Goal: Use online tool/utility: Utilize a website feature to perform a specific function

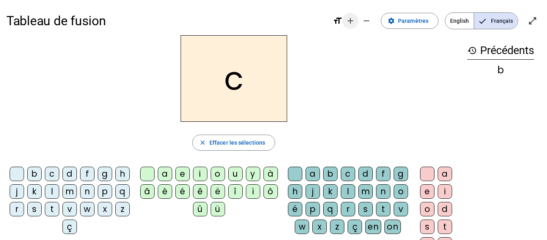
click at [352, 24] on mat-icon "add" at bounding box center [351, 21] width 10 height 10
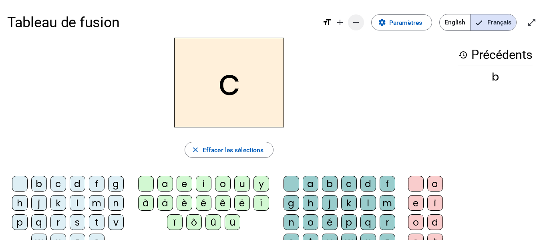
click at [354, 21] on mat-icon "remove" at bounding box center [356, 23] width 10 height 10
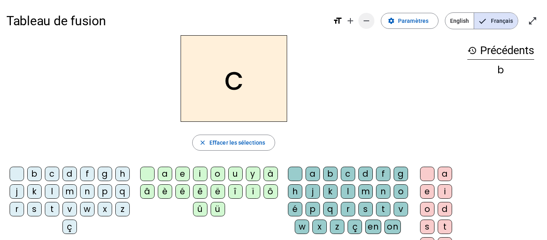
click at [354, 21] on mat-icon "add" at bounding box center [351, 21] width 10 height 10
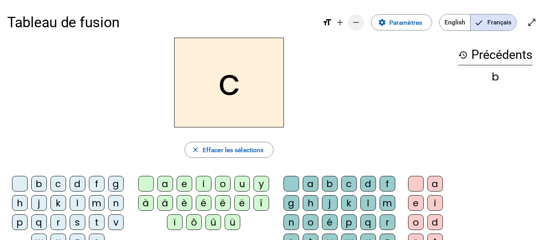
click at [356, 21] on mat-icon "remove" at bounding box center [356, 23] width 10 height 10
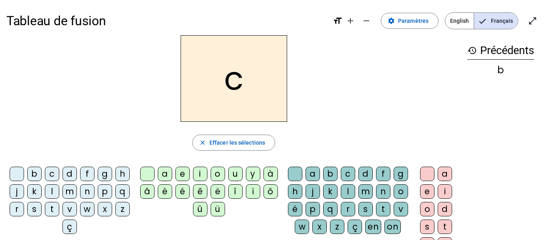
click at [77, 191] on div "m" at bounding box center [69, 191] width 14 height 14
click at [169, 176] on div "a" at bounding box center [165, 174] width 14 height 14
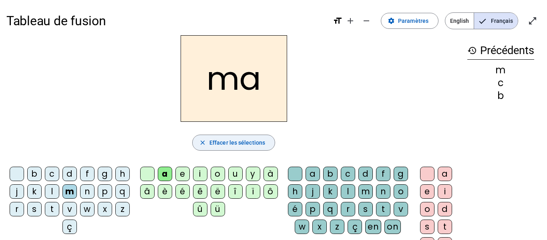
click at [212, 136] on span "button" at bounding box center [234, 142] width 82 height 19
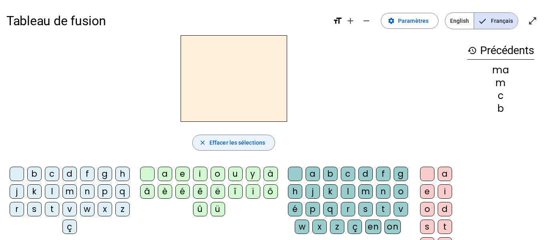
click at [215, 149] on span "button" at bounding box center [234, 142] width 82 height 19
click at [77, 193] on div "m" at bounding box center [69, 191] width 14 height 14
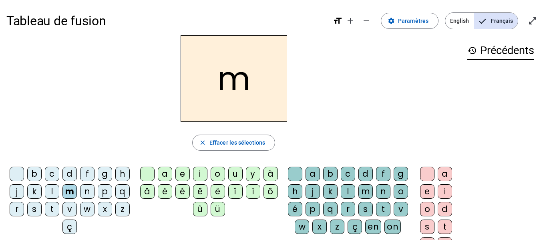
click at [165, 176] on div "a" at bounding box center [165, 174] width 14 height 14
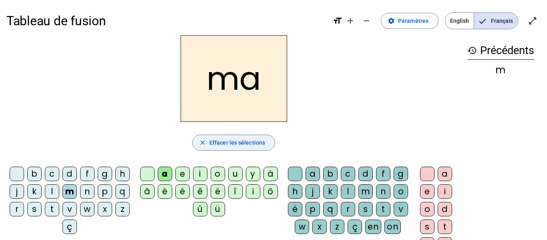
click at [254, 147] on span "Effacer les sélections" at bounding box center [237, 143] width 56 height 10
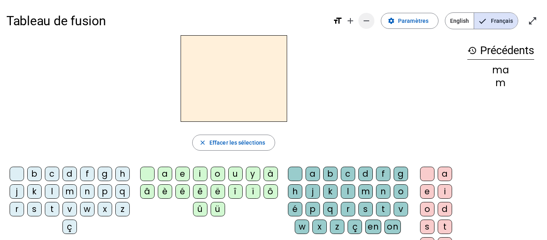
click at [371, 24] on mat-icon "remove" at bounding box center [367, 21] width 10 height 10
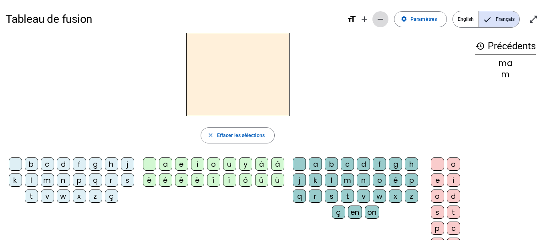
click at [372, 24] on span "Diminuer la taille de la police" at bounding box center [380, 19] width 19 height 19
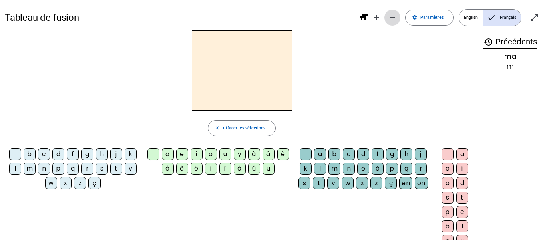
click at [372, 24] on span "Augmenter la taille de la police" at bounding box center [376, 17] width 19 height 19
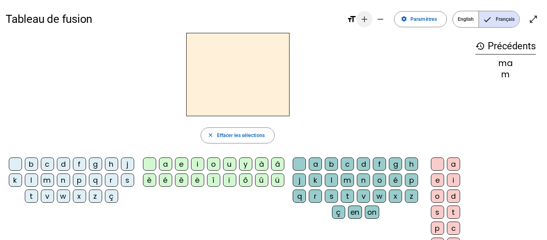
click at [366, 21] on mat-icon "add" at bounding box center [365, 19] width 10 height 10
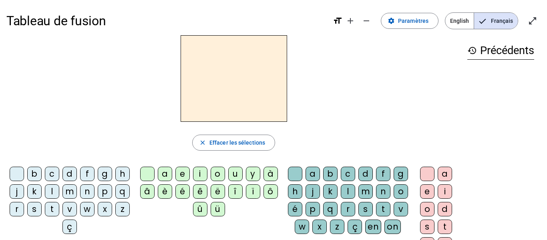
click at [77, 194] on div "m" at bounding box center [69, 191] width 14 height 14
click at [167, 173] on div "a" at bounding box center [165, 174] width 14 height 14
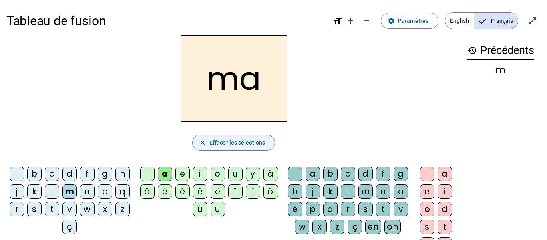
click at [248, 146] on span "Effacer les sélections" at bounding box center [237, 143] width 56 height 10
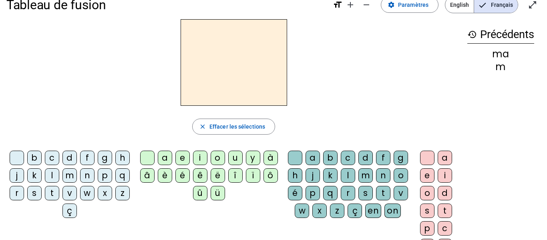
scroll to position [18, 0]
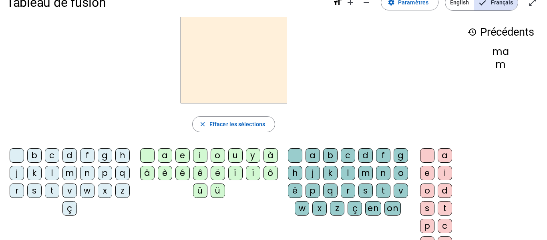
click at [59, 191] on div "t" at bounding box center [52, 190] width 14 height 14
click at [163, 151] on div "a" at bounding box center [165, 155] width 14 height 14
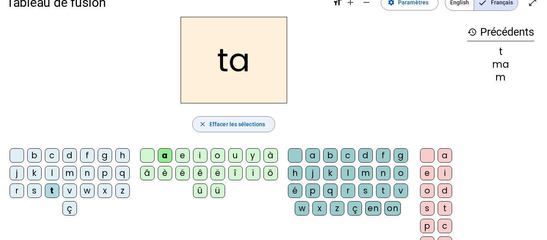
click at [260, 125] on span "Effacer les sélections" at bounding box center [237, 124] width 56 height 10
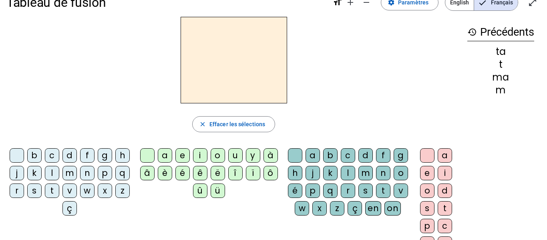
click at [59, 170] on div "l" at bounding box center [52, 173] width 14 height 14
click at [166, 155] on div "a" at bounding box center [165, 155] width 14 height 14
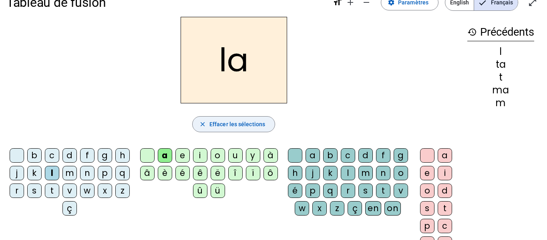
click at [233, 125] on span "Effacer les sélections" at bounding box center [237, 124] width 56 height 10
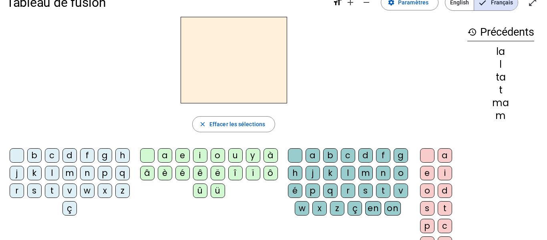
click at [42, 193] on div "s" at bounding box center [34, 190] width 14 height 14
click at [164, 156] on div "a" at bounding box center [165, 155] width 14 height 14
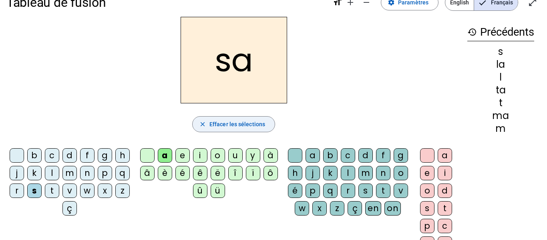
click at [237, 123] on span "Effacer les sélections" at bounding box center [237, 124] width 56 height 10
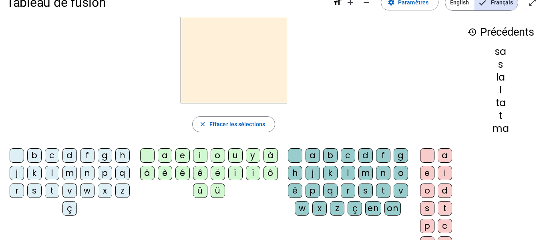
click at [42, 188] on div "s" at bounding box center [34, 190] width 14 height 14
click at [168, 155] on div "a" at bounding box center [165, 155] width 14 height 14
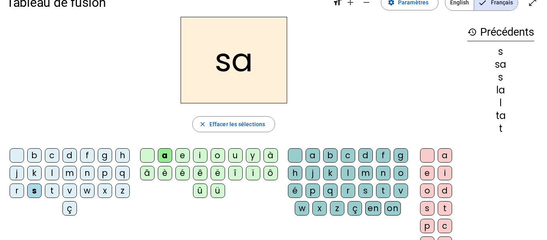
click at [59, 171] on div "l" at bounding box center [52, 173] width 14 height 14
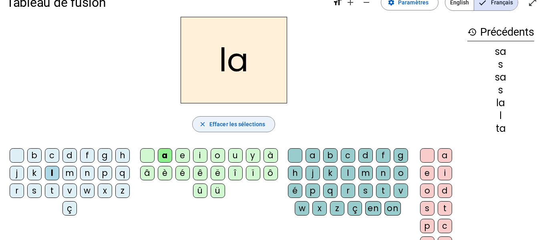
click at [235, 124] on span "Effacer les sélections" at bounding box center [237, 124] width 56 height 10
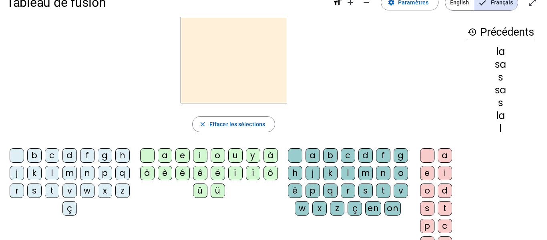
click at [42, 189] on div "s" at bounding box center [34, 190] width 14 height 14
click at [165, 154] on div "a" at bounding box center [165, 155] width 14 height 14
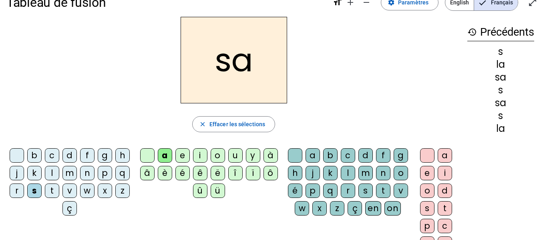
click at [59, 177] on div "l" at bounding box center [52, 173] width 14 height 14
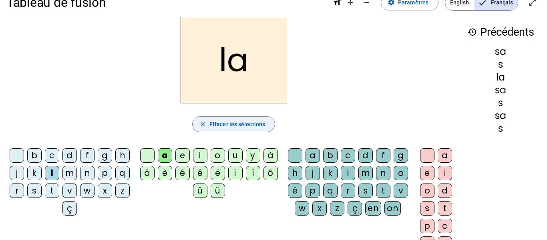
click at [225, 130] on span "button" at bounding box center [234, 124] width 82 height 19
